Goal: Information Seeking & Learning: Learn about a topic

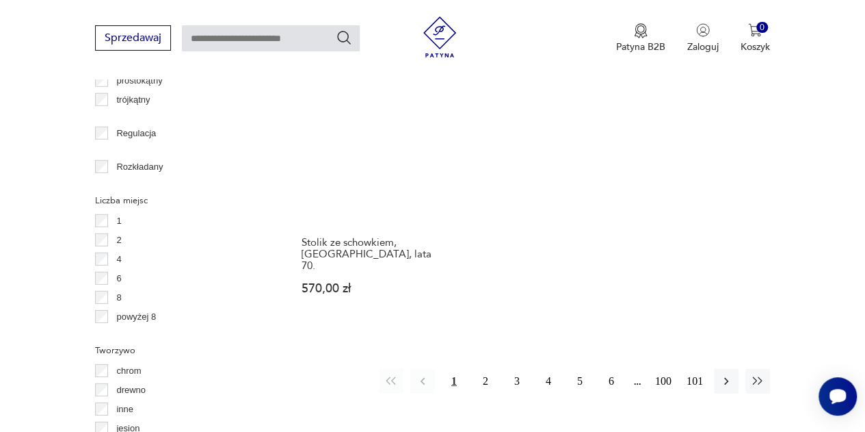
scroll to position [1936, 0]
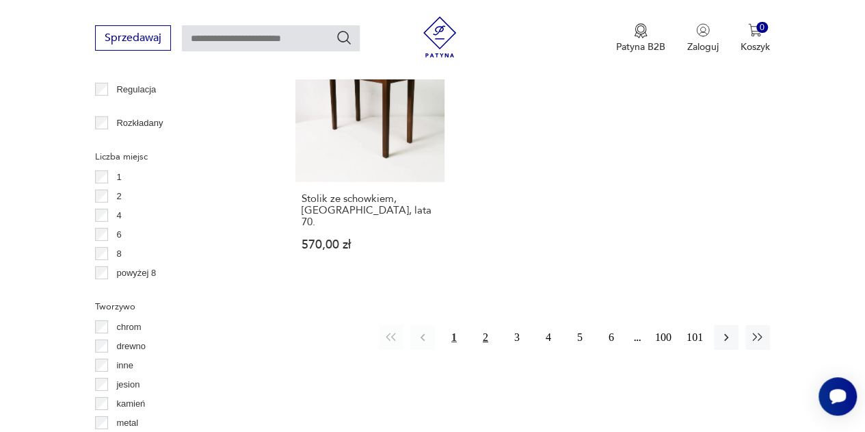
click at [482, 325] on button "2" at bounding box center [485, 337] width 25 height 25
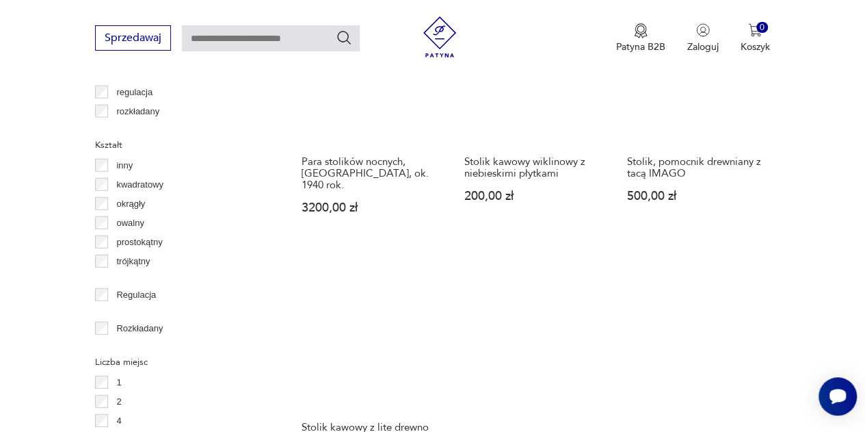
scroll to position [1936, 0]
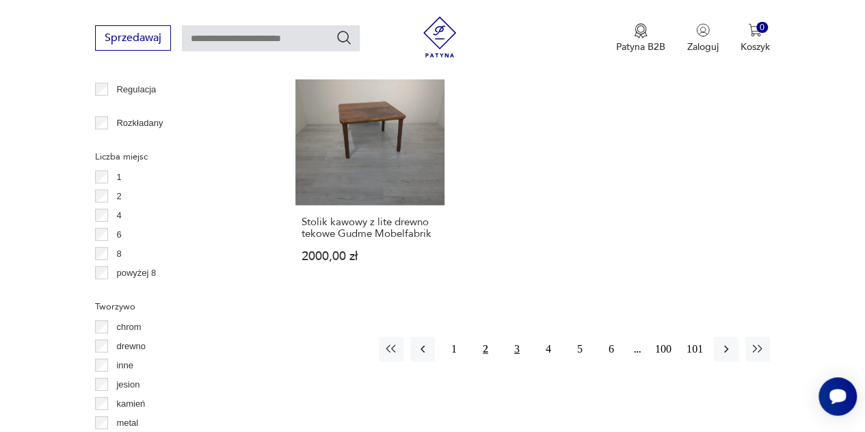
click at [516, 337] on button "3" at bounding box center [517, 349] width 25 height 25
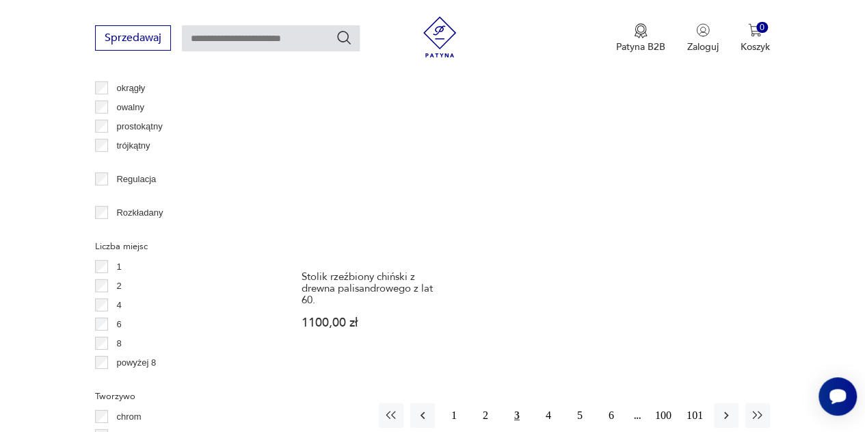
scroll to position [1868, 0]
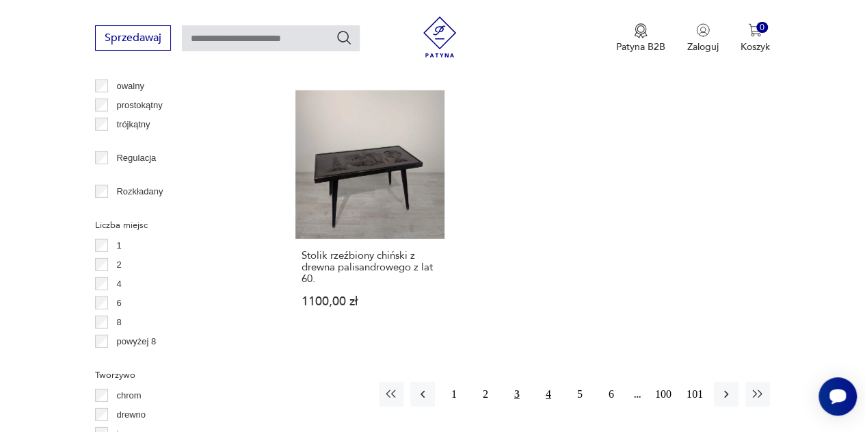
click at [553, 382] on button "4" at bounding box center [548, 394] width 25 height 25
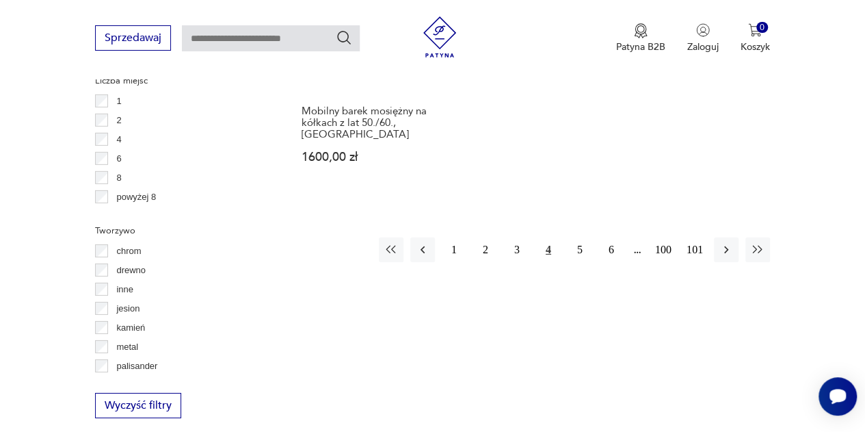
scroll to position [2073, 0]
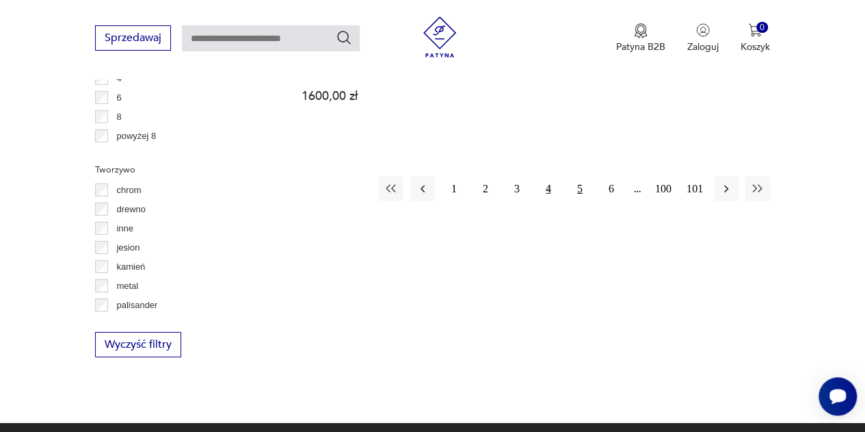
click at [575, 177] on button "5" at bounding box center [580, 188] width 25 height 25
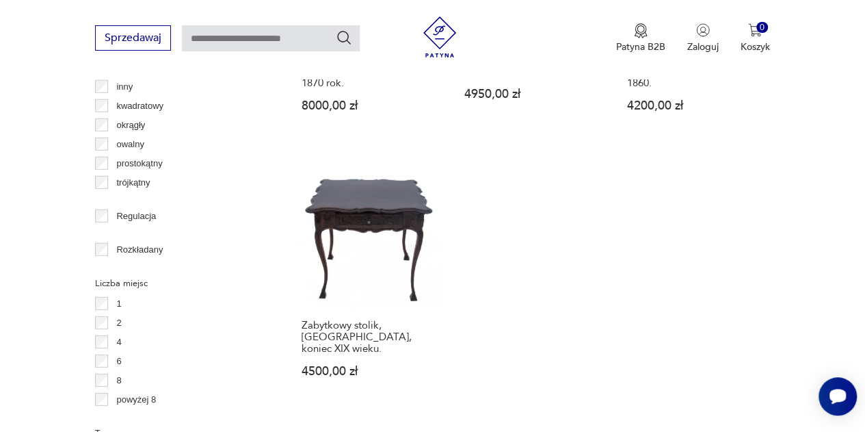
scroll to position [1936, 0]
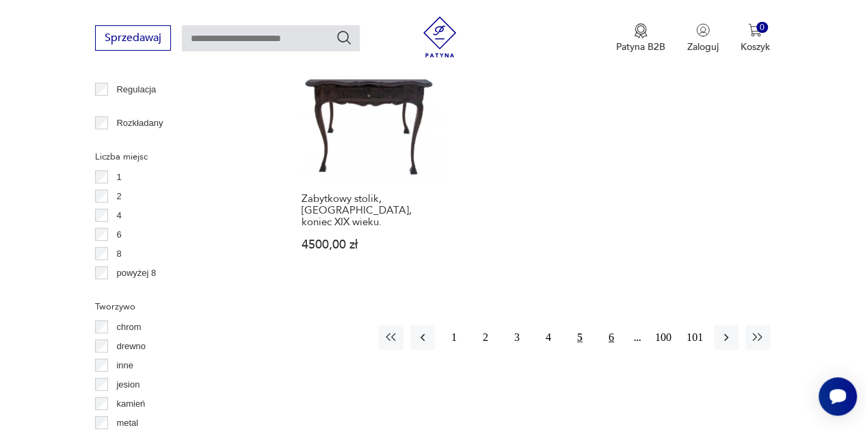
click at [612, 325] on button "6" at bounding box center [611, 337] width 25 height 25
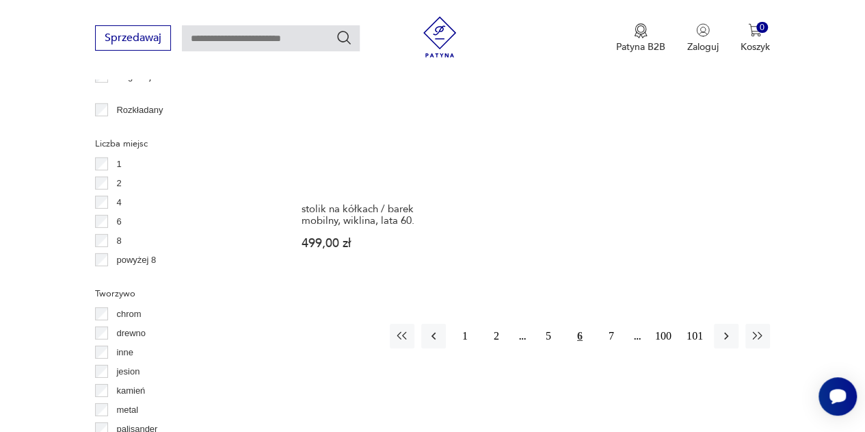
scroll to position [2073, 0]
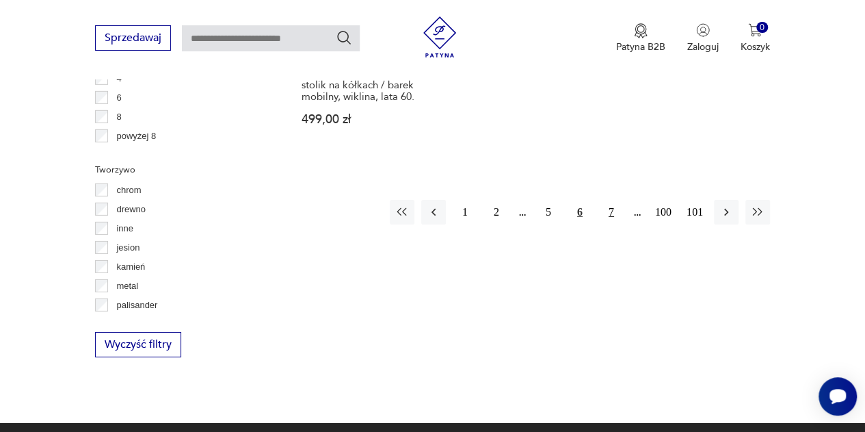
click at [606, 200] on button "7" at bounding box center [611, 212] width 25 height 25
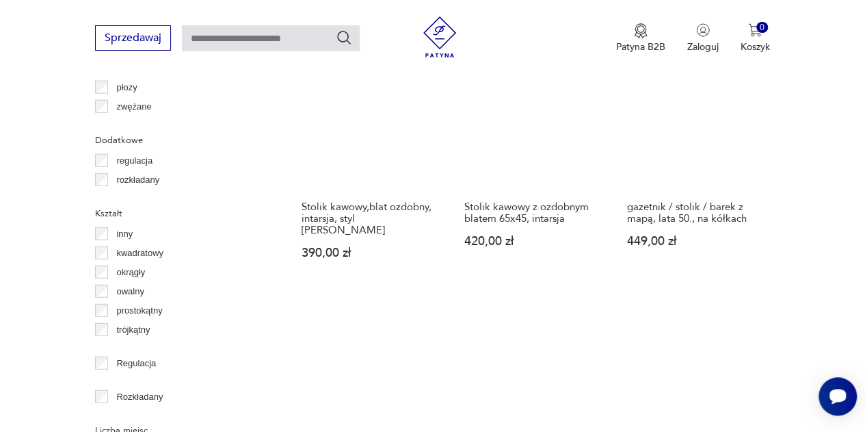
scroll to position [1868, 0]
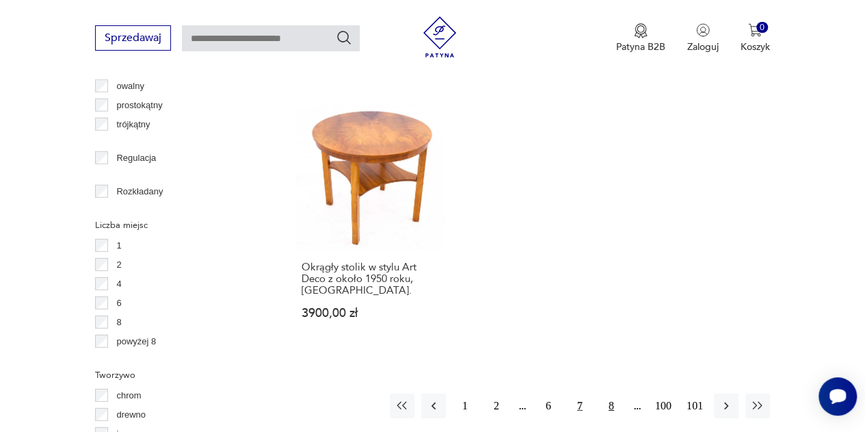
click at [610, 393] on button "8" at bounding box center [611, 405] width 25 height 25
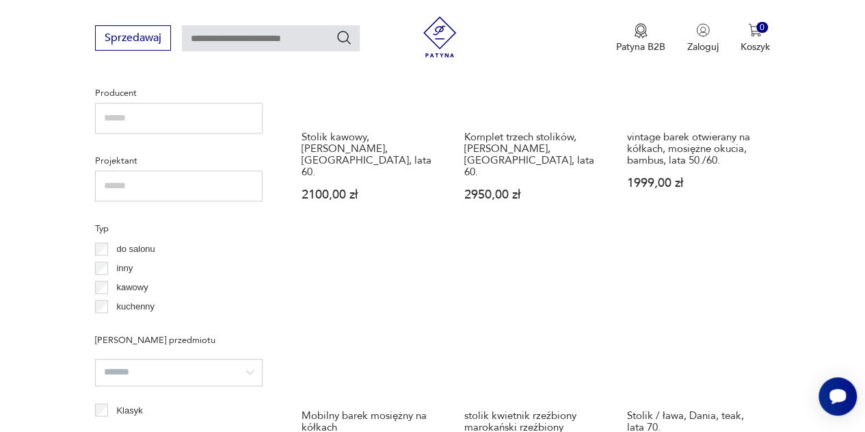
scroll to position [978, 0]
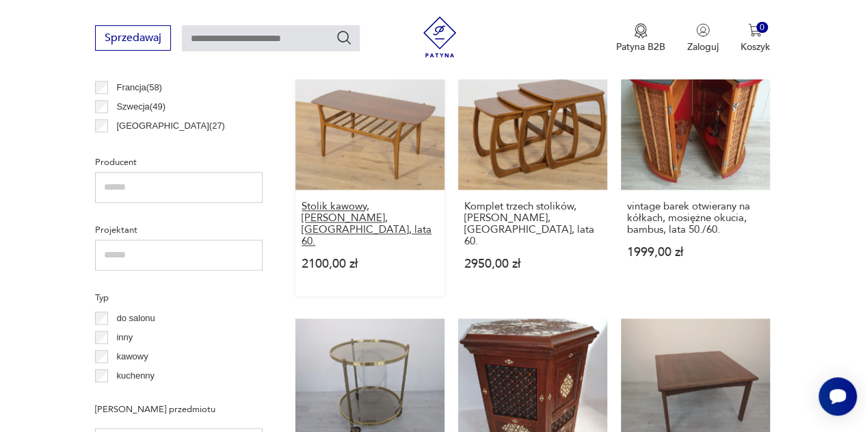
click at [347, 209] on h3 "Stolik kawowy, Nathan, Wielka Brytania, lata 60." at bounding box center [370, 223] width 137 height 47
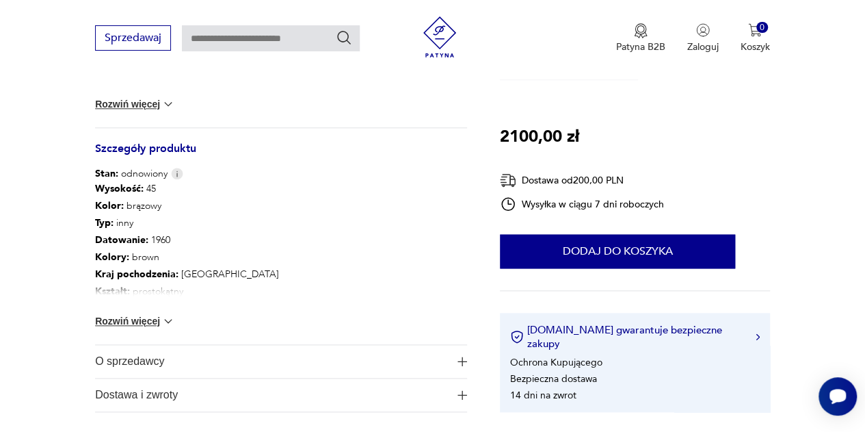
scroll to position [753, 0]
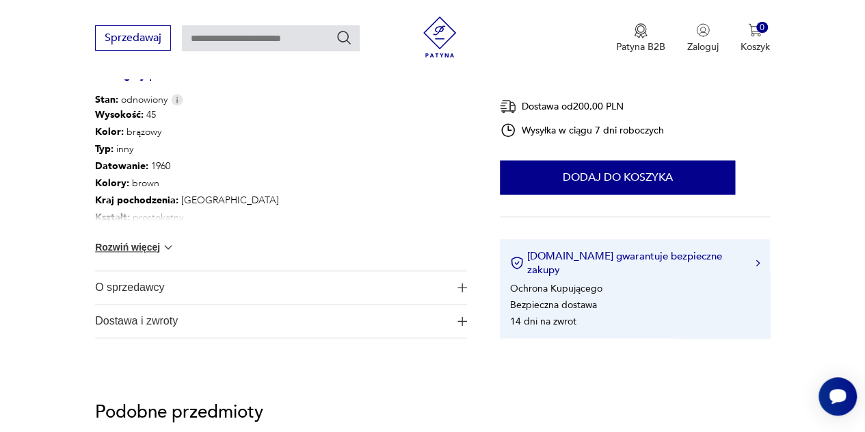
click at [116, 244] on button "Rozwiń więcej" at bounding box center [134, 247] width 79 height 14
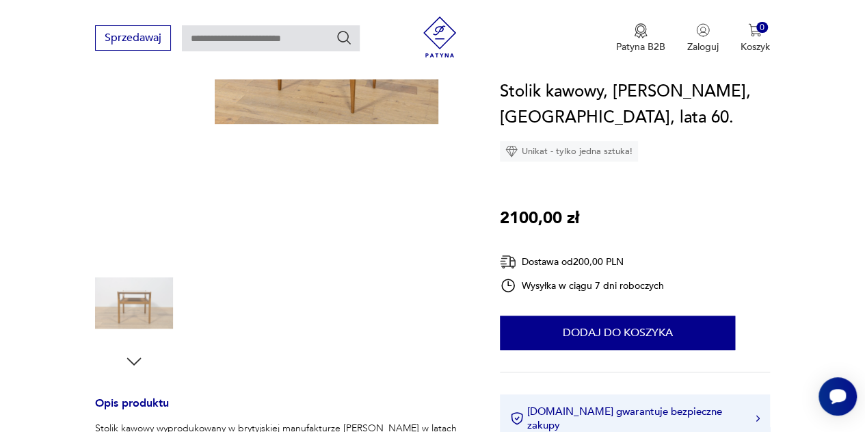
scroll to position [137, 0]
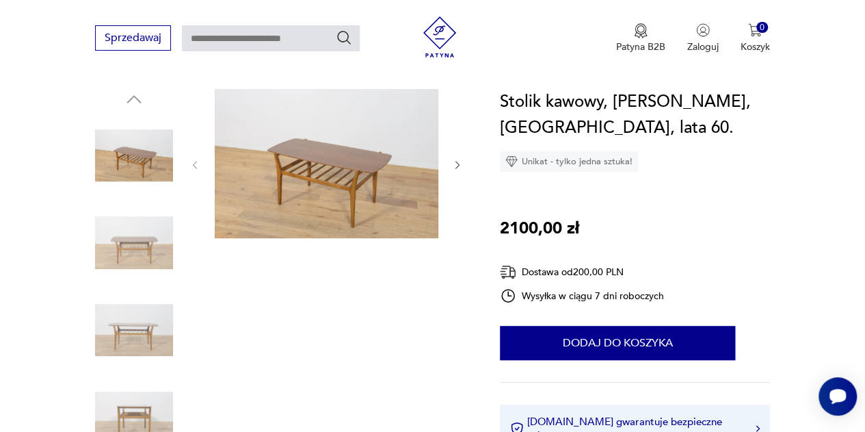
click at [336, 199] on img at bounding box center [327, 163] width 224 height 149
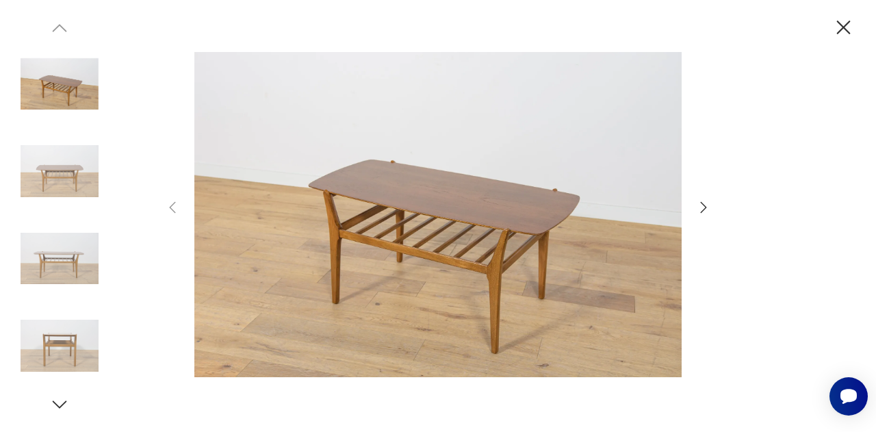
click at [701, 201] on icon "button" at bounding box center [703, 207] width 16 height 16
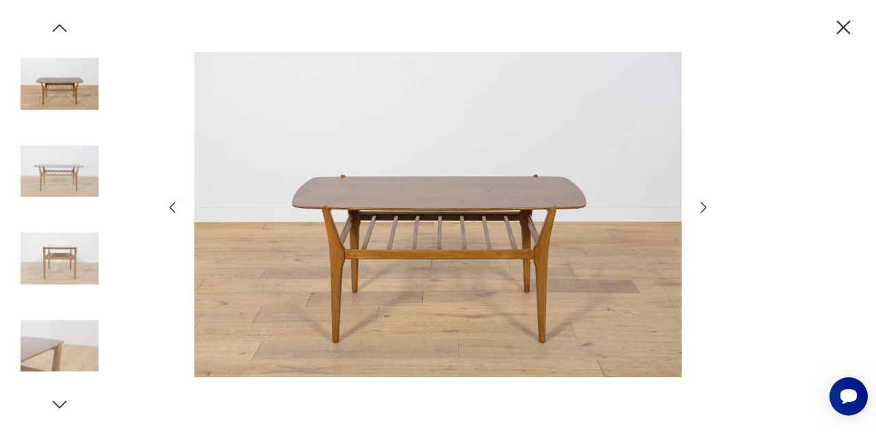
click at [701, 201] on icon "button" at bounding box center [703, 207] width 16 height 16
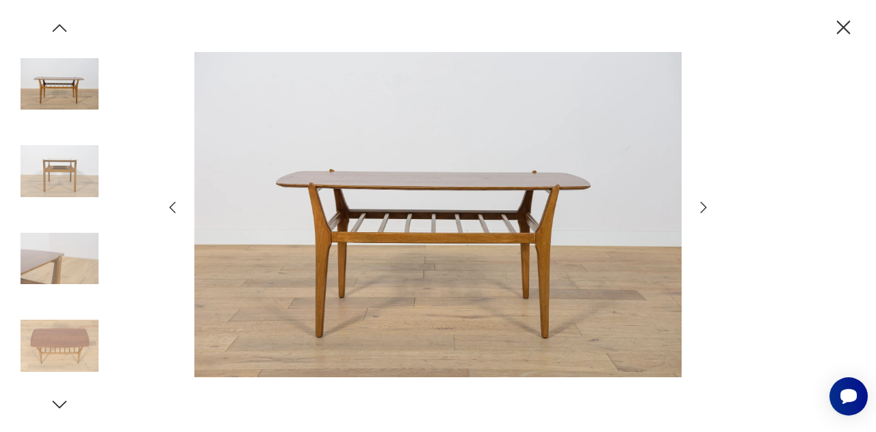
click at [701, 201] on icon "button" at bounding box center [703, 207] width 16 height 16
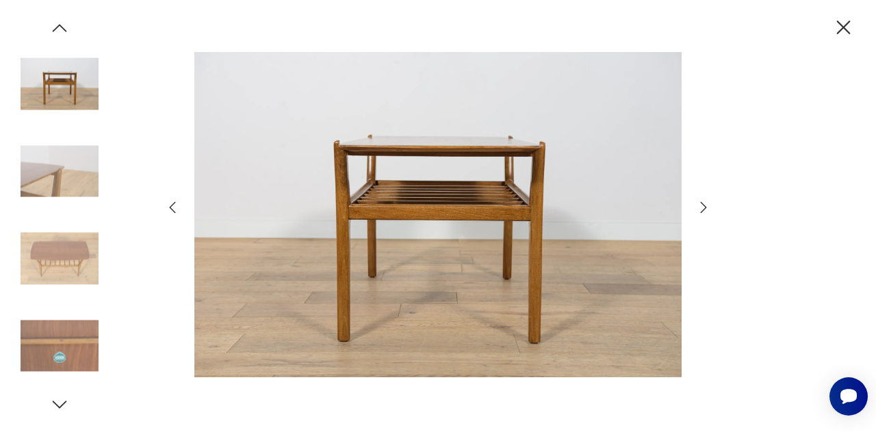
click at [701, 201] on icon "button" at bounding box center [703, 207] width 16 height 16
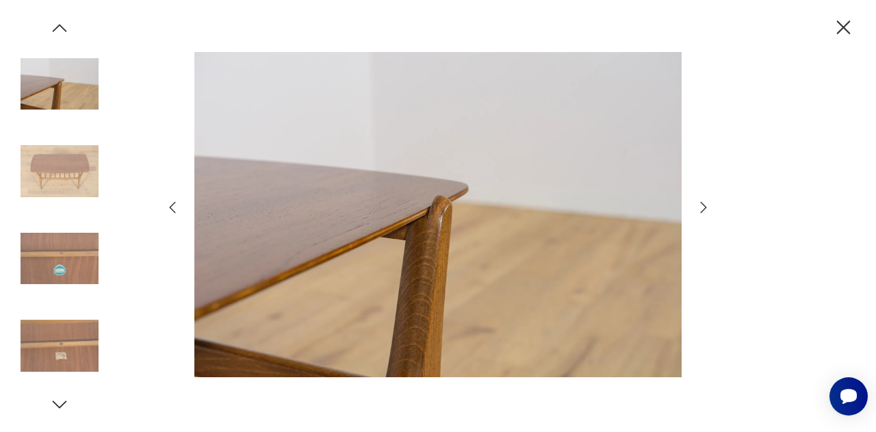
click at [701, 201] on icon "button" at bounding box center [703, 207] width 16 height 16
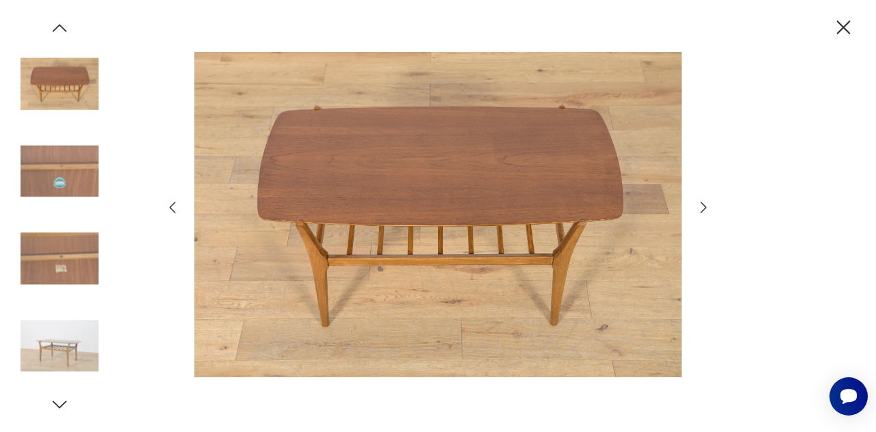
click at [701, 201] on icon "button" at bounding box center [703, 207] width 16 height 16
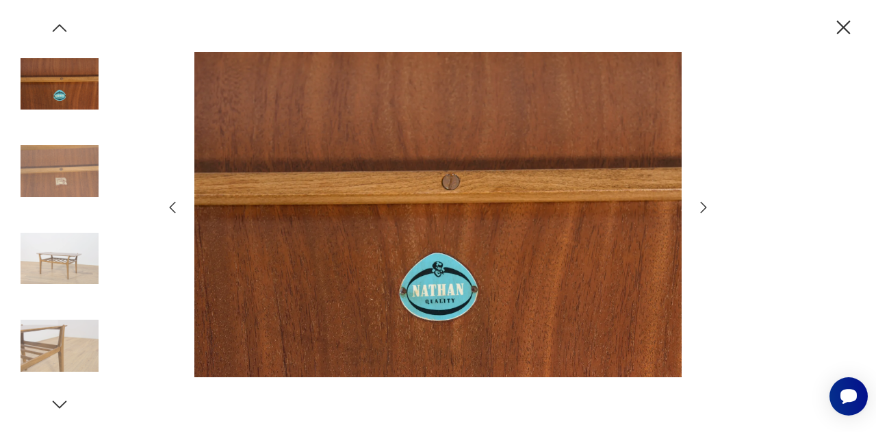
click at [701, 201] on icon "button" at bounding box center [703, 207] width 16 height 16
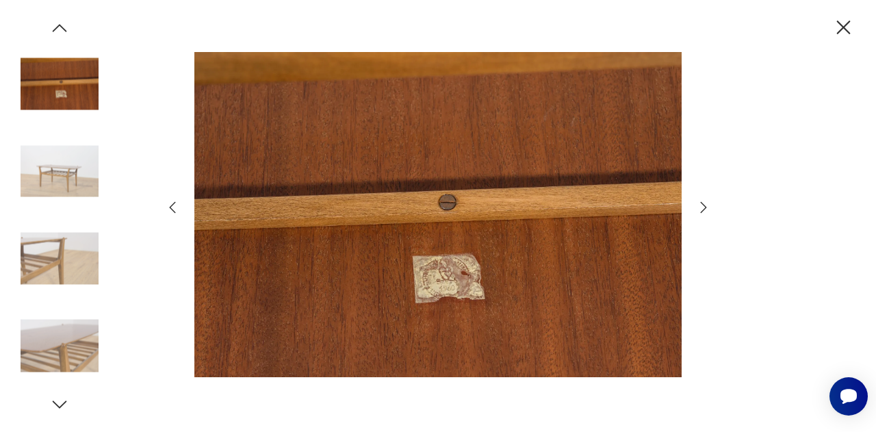
click at [701, 201] on icon "button" at bounding box center [703, 207] width 16 height 16
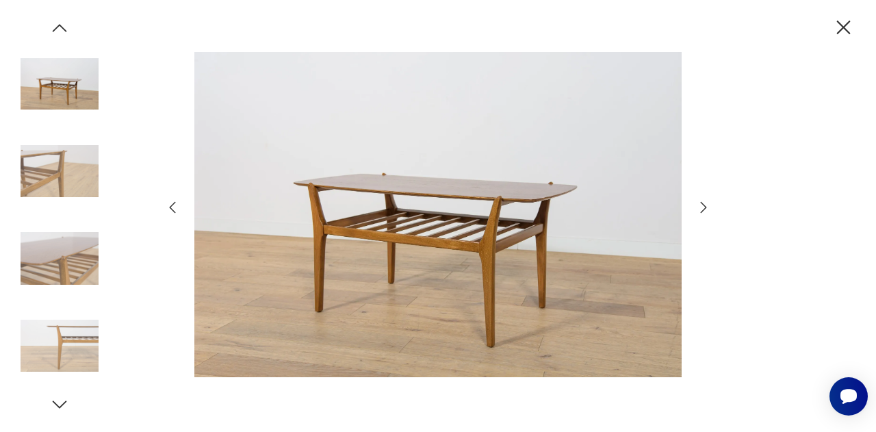
click at [701, 201] on icon "button" at bounding box center [703, 207] width 16 height 16
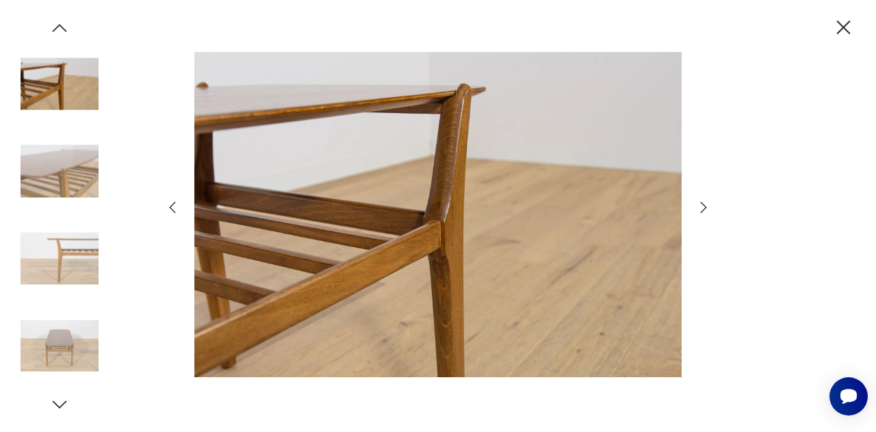
click at [701, 201] on icon "button" at bounding box center [703, 207] width 16 height 16
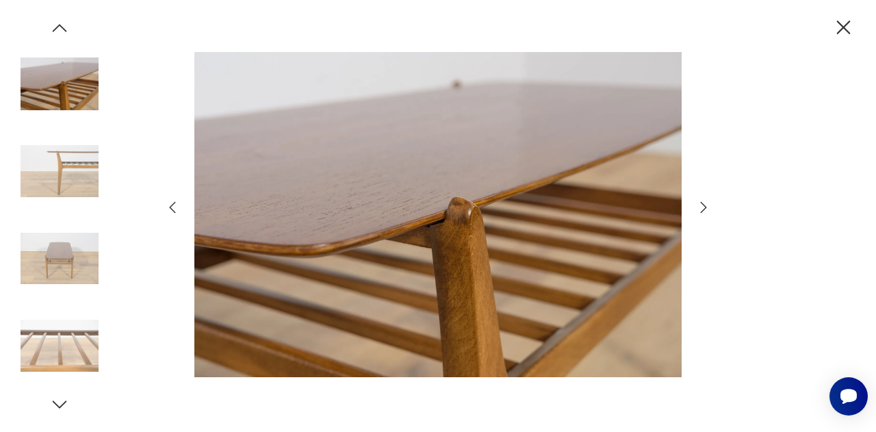
click at [702, 201] on icon "button" at bounding box center [703, 207] width 16 height 16
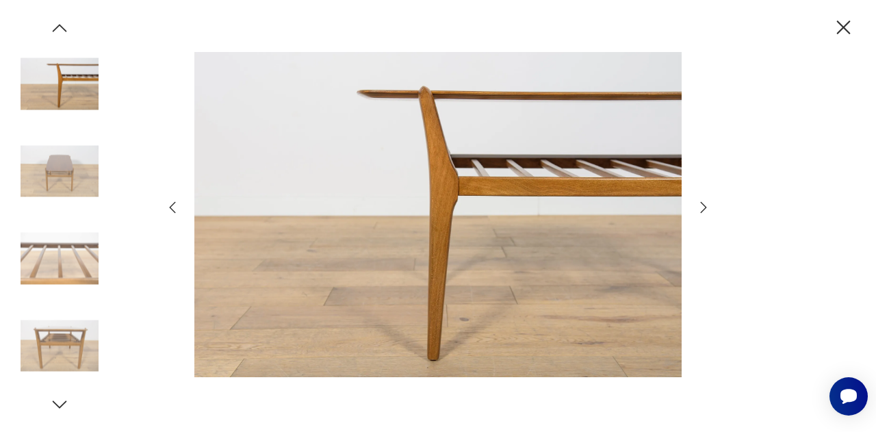
click at [702, 201] on icon "button" at bounding box center [703, 207] width 16 height 16
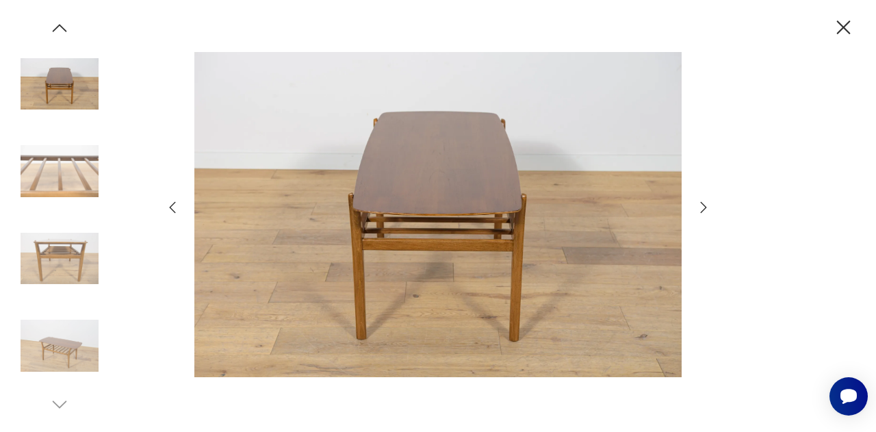
click at [702, 201] on icon "button" at bounding box center [703, 207] width 16 height 16
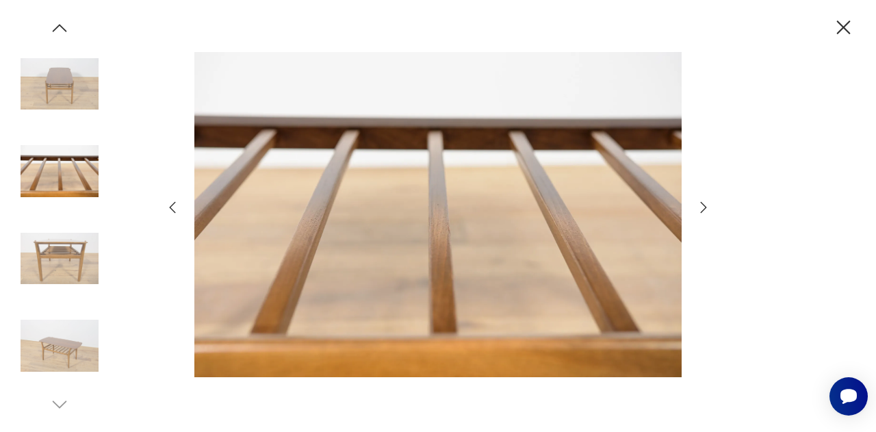
click at [702, 201] on icon "button" at bounding box center [703, 207] width 16 height 16
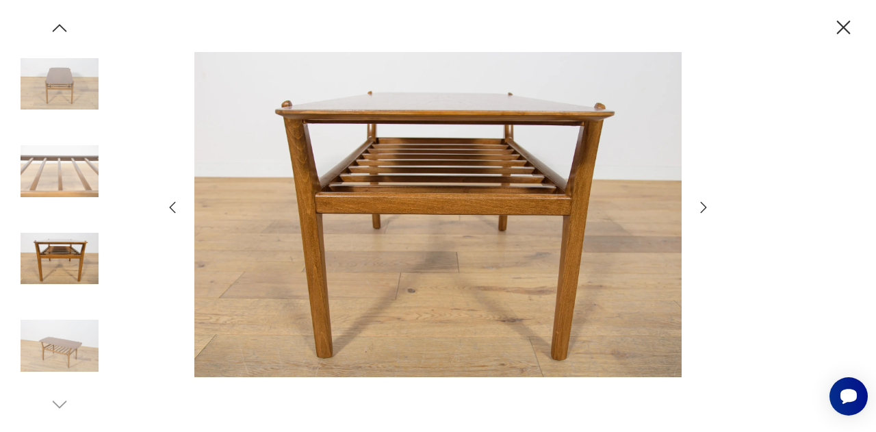
click at [702, 201] on icon "button" at bounding box center [703, 207] width 16 height 16
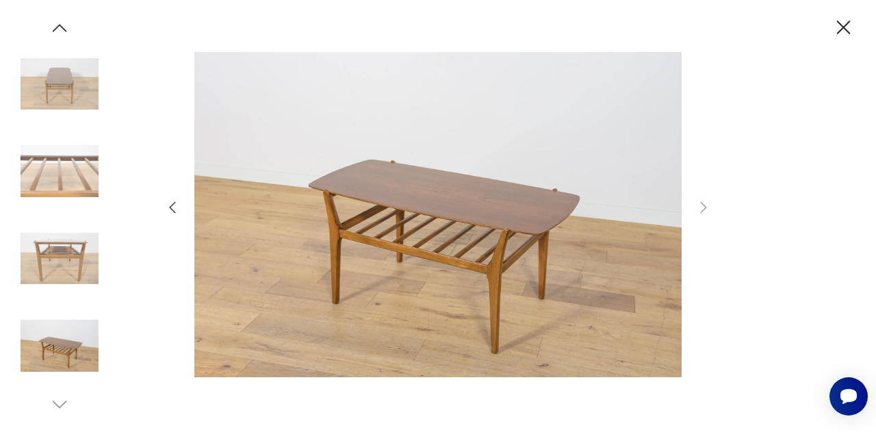
click at [838, 34] on icon "button" at bounding box center [843, 28] width 24 height 24
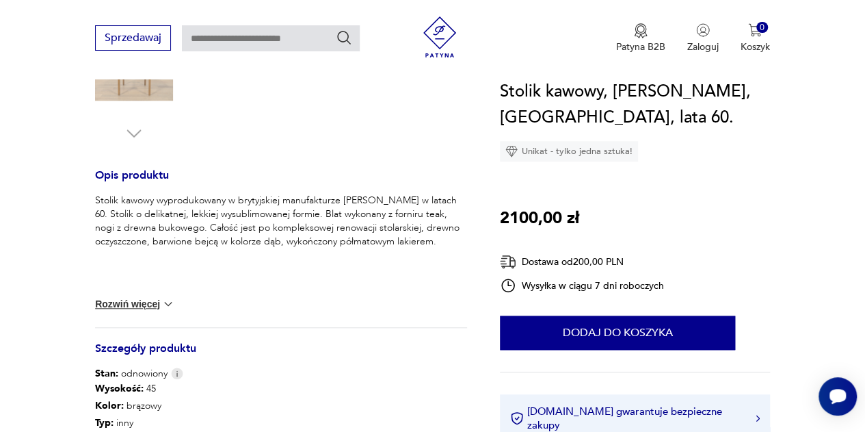
scroll to position [547, 0]
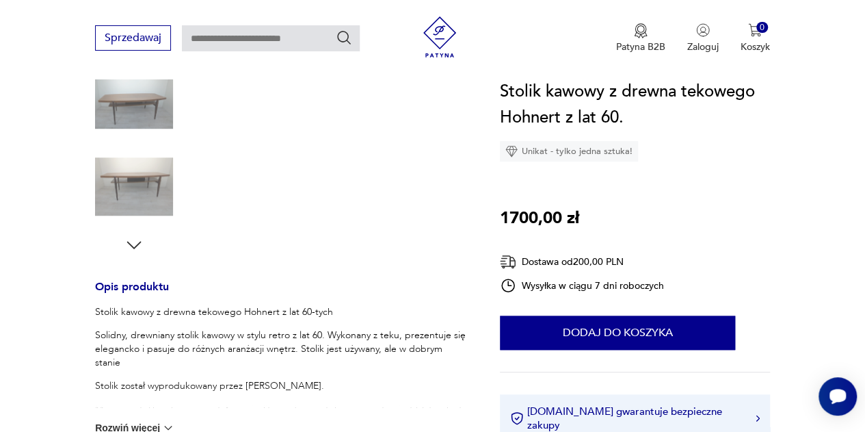
scroll to position [410, 0]
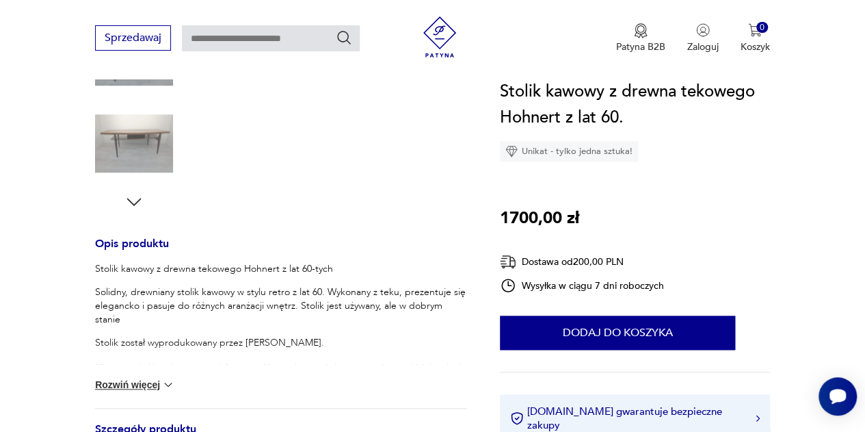
click at [149, 381] on button "Rozwiń więcej" at bounding box center [134, 385] width 79 height 14
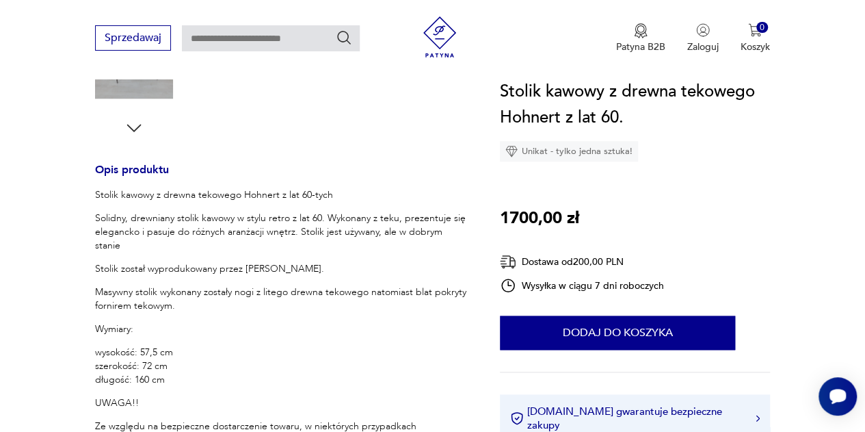
scroll to position [547, 0]
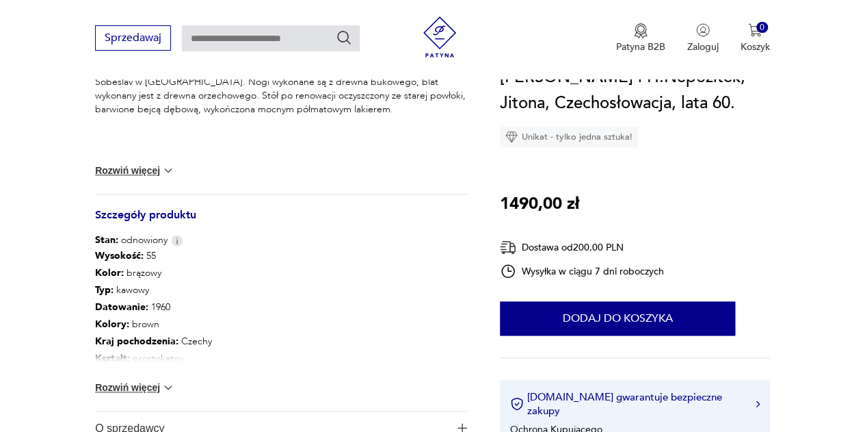
scroll to position [684, 0]
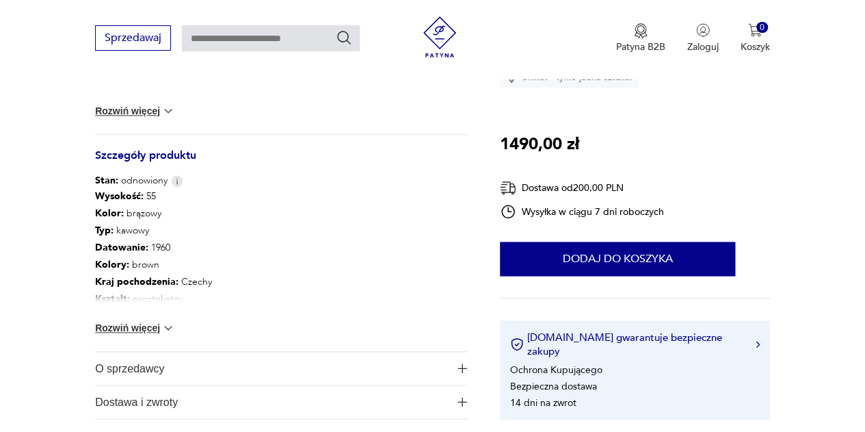
click at [167, 330] on img at bounding box center [168, 328] width 14 height 14
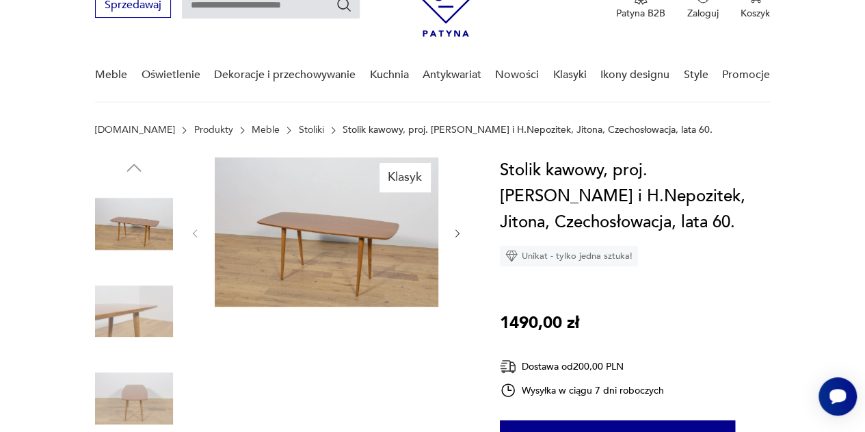
scroll to position [0, 0]
click at [457, 226] on button "button" at bounding box center [457, 233] width 11 height 14
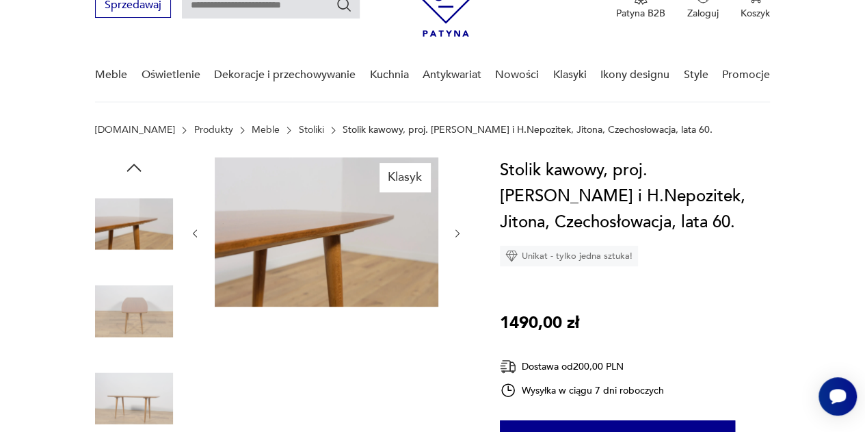
click at [457, 233] on icon "button" at bounding box center [457, 233] width 11 height 11
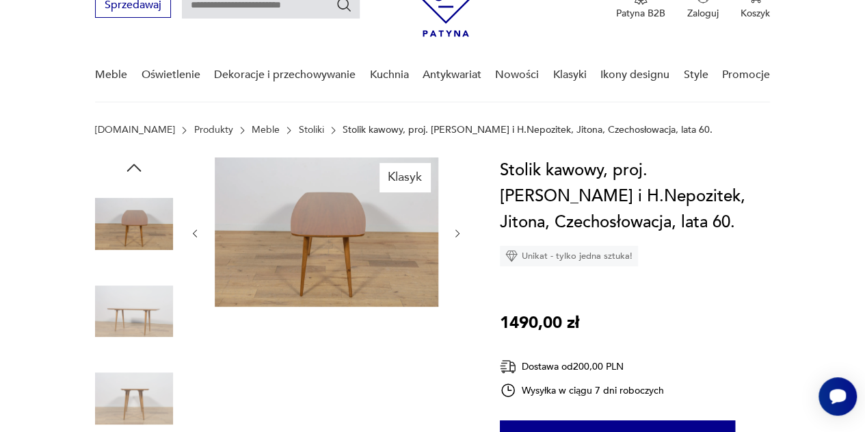
click at [457, 233] on icon "button" at bounding box center [457, 233] width 11 height 11
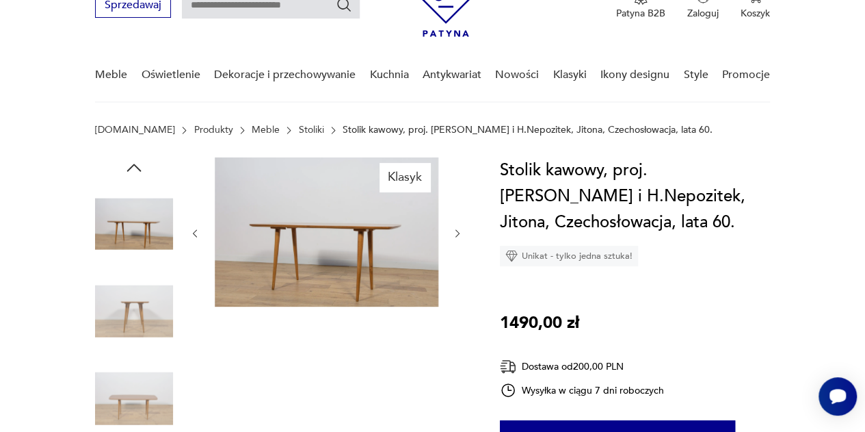
click at [457, 233] on icon "button" at bounding box center [457, 233] width 11 height 11
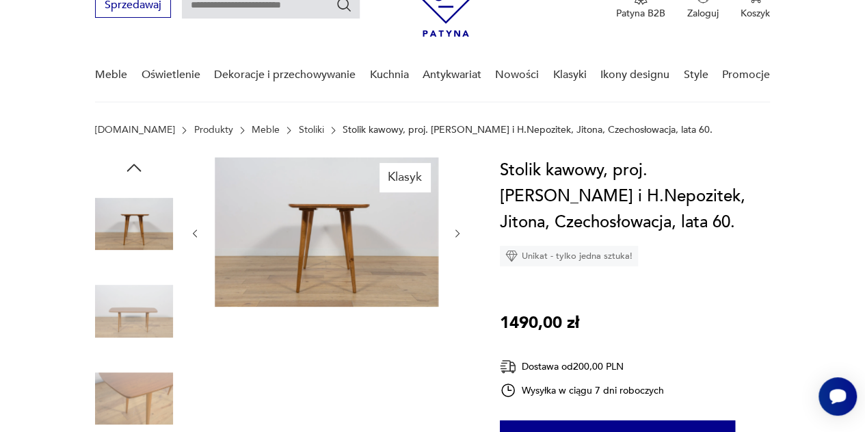
click at [457, 233] on icon "button" at bounding box center [457, 233] width 11 height 11
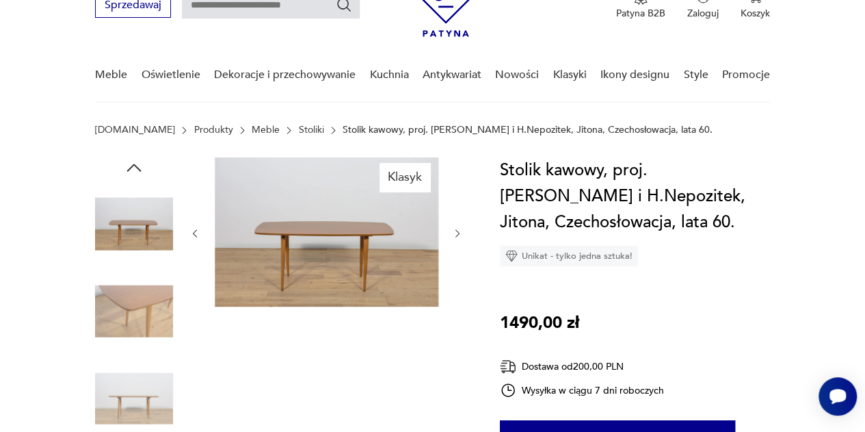
click at [457, 233] on icon "button" at bounding box center [457, 233] width 11 height 11
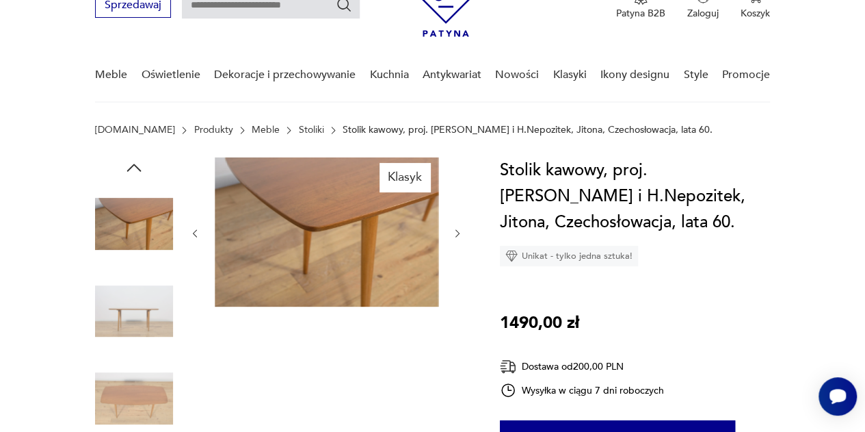
click at [457, 233] on icon "button" at bounding box center [457, 233] width 11 height 11
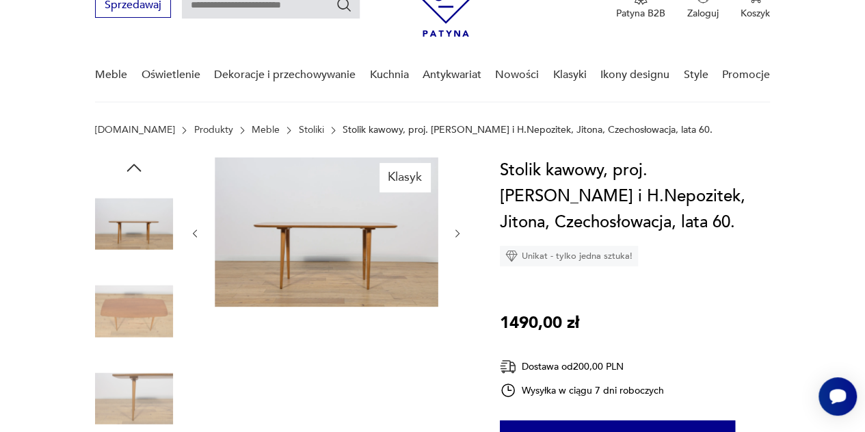
click at [457, 233] on icon "button" at bounding box center [457, 233] width 11 height 11
